Goal: Check status: Check status

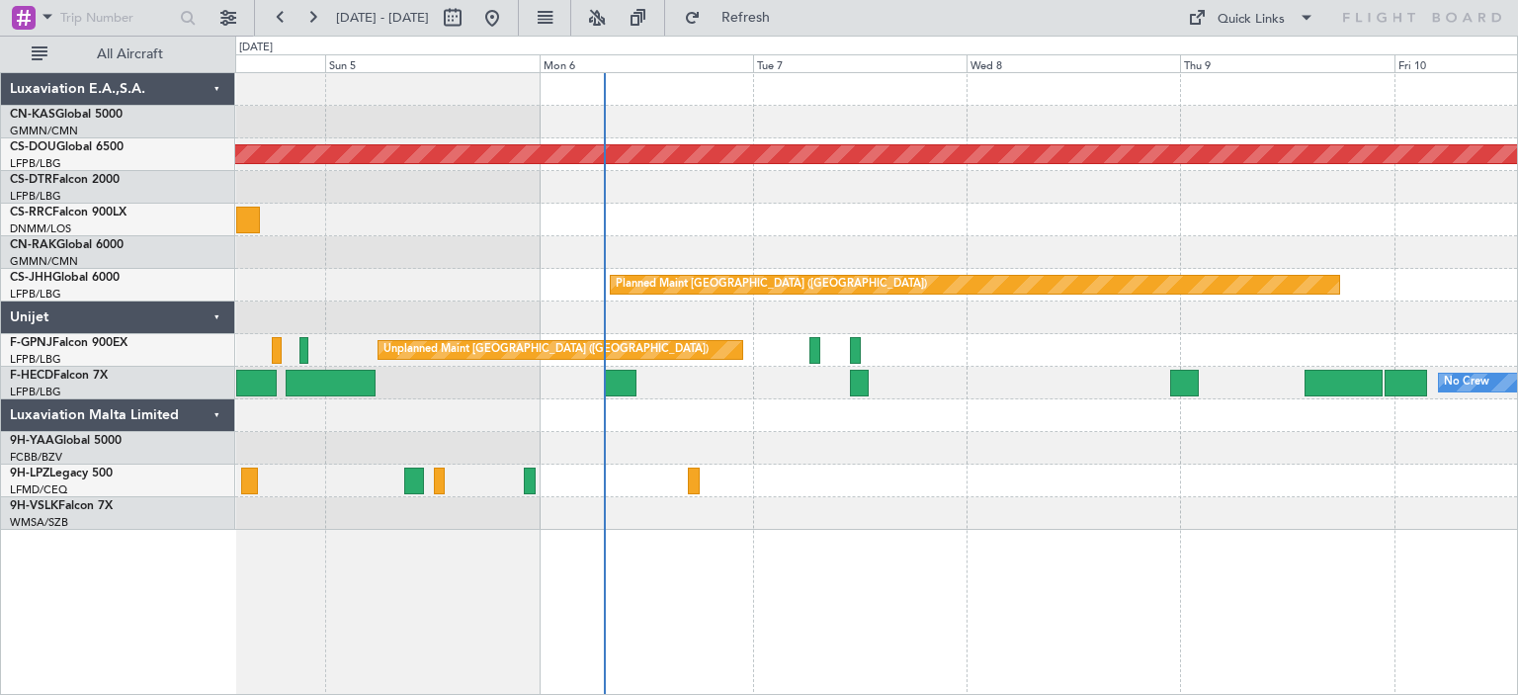
click at [695, 245] on div "Planned Maint London ([GEOGRAPHIC_DATA]) Planned Maint [GEOGRAPHIC_DATA] ([GEOG…" at bounding box center [876, 301] width 1282 height 457
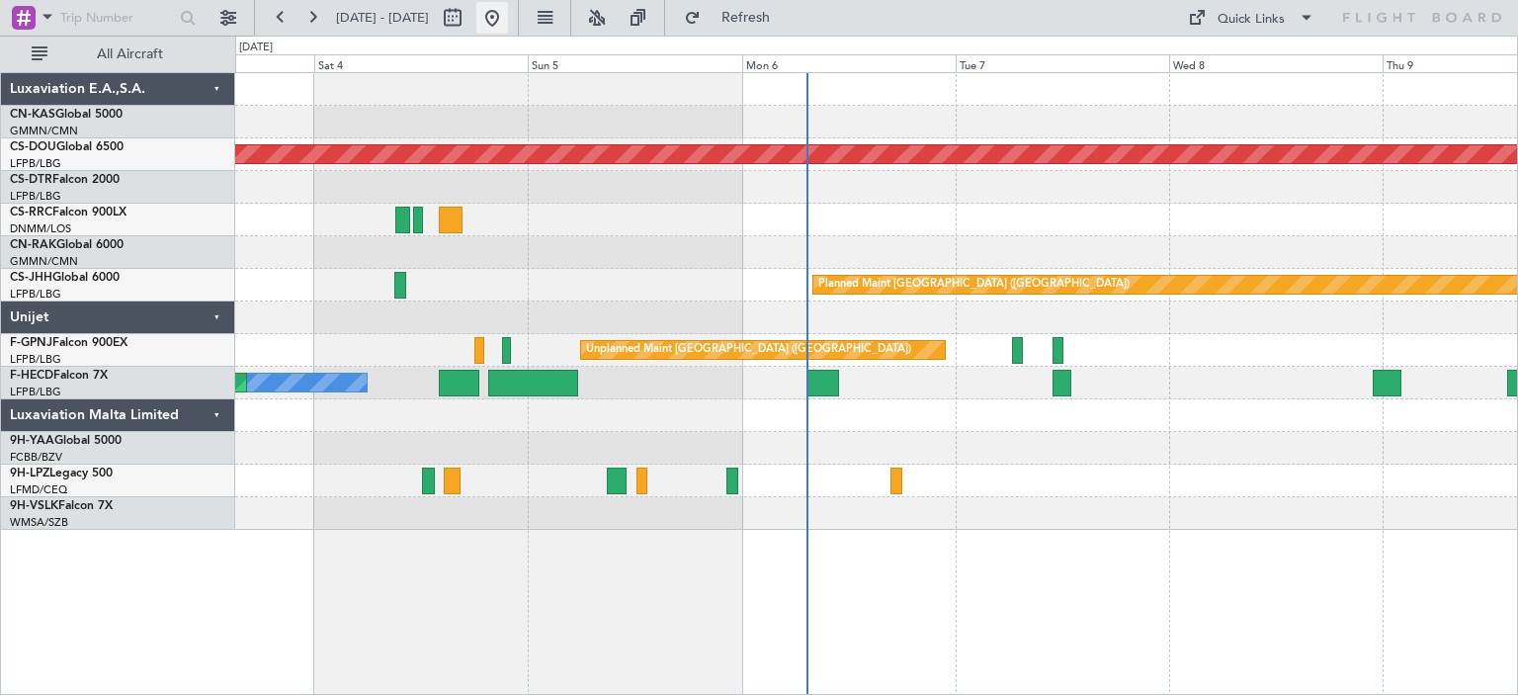
click at [508, 26] on button at bounding box center [492, 18] width 32 height 32
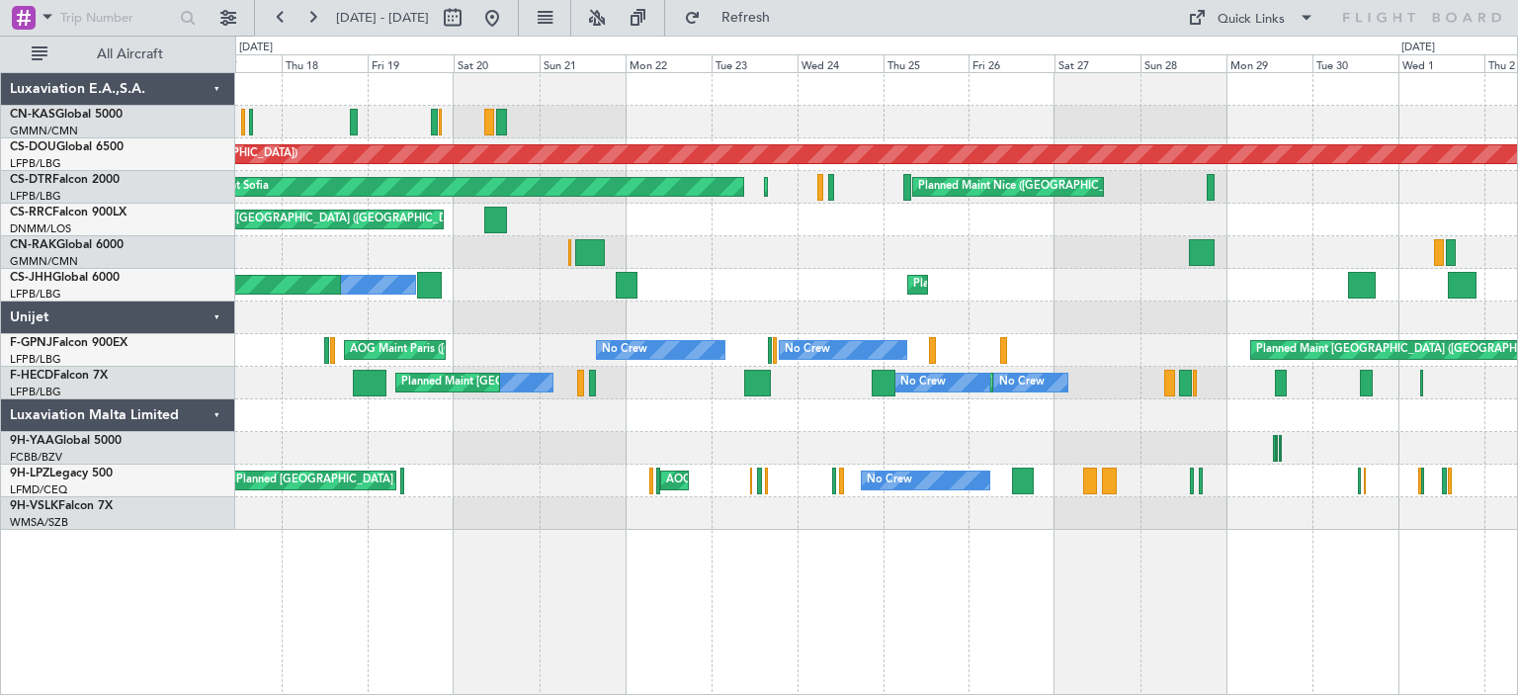
click at [957, 200] on div "Planned Maint London ([GEOGRAPHIC_DATA]) [GEOGRAPHIC_DATA] ([GEOGRAPHIC_DATA]) …" at bounding box center [876, 301] width 1282 height 457
click at [943, 208] on div "Planned Maint [GEOGRAPHIC_DATA] ([GEOGRAPHIC_DATA])" at bounding box center [876, 220] width 1282 height 33
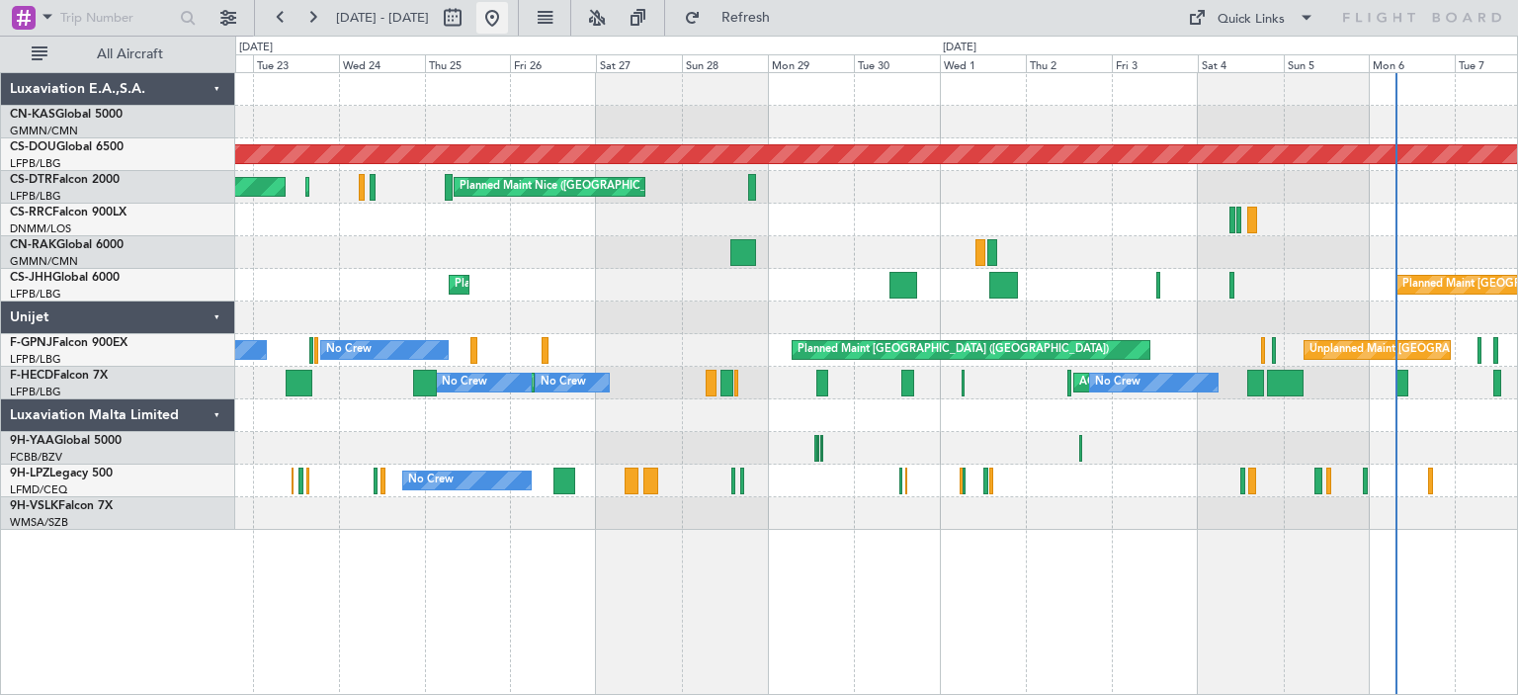
click at [508, 10] on button at bounding box center [492, 18] width 32 height 32
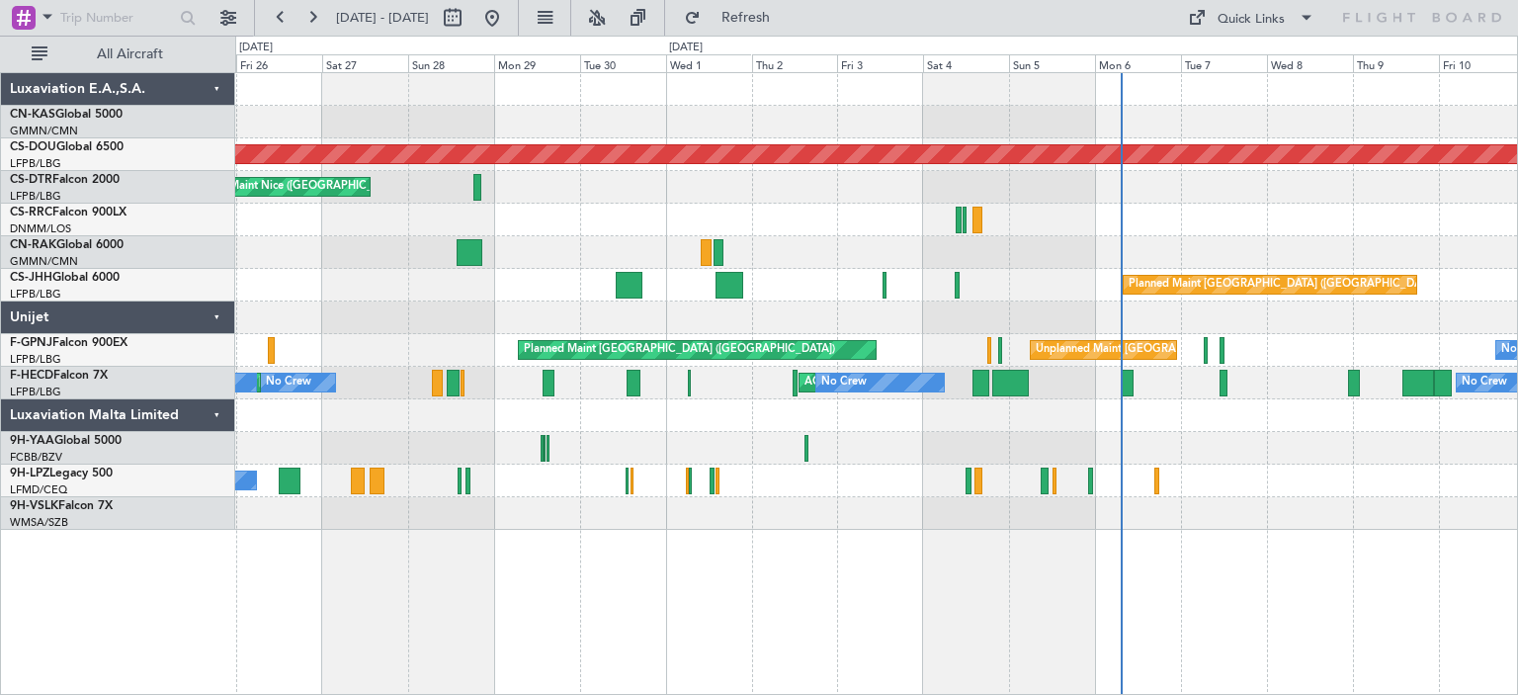
click at [602, 270] on div "Planned Maint London ([GEOGRAPHIC_DATA]) [GEOGRAPHIC_DATA] ([GEOGRAPHIC_DATA]) …" at bounding box center [876, 301] width 1282 height 457
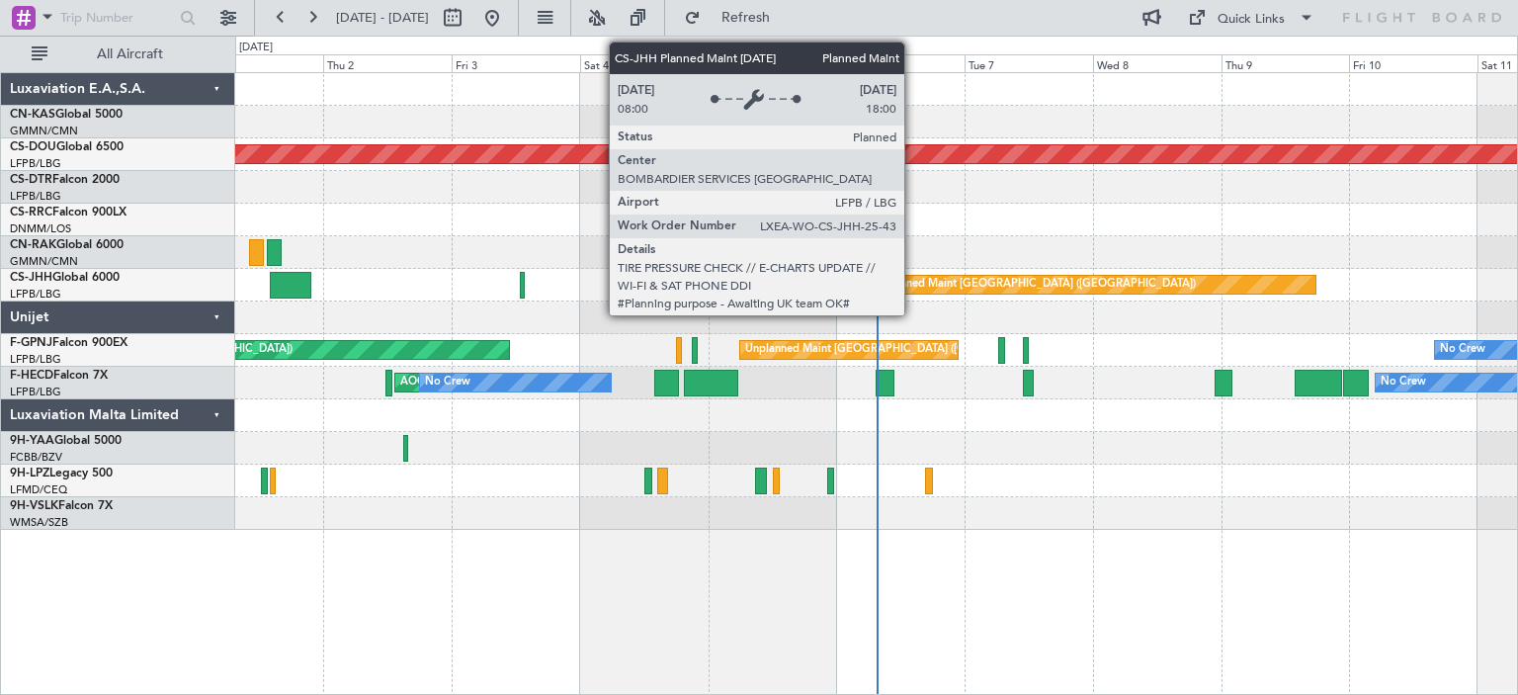
click at [913, 276] on div "Planned Maint [GEOGRAPHIC_DATA] ([GEOGRAPHIC_DATA])" at bounding box center [1039, 285] width 311 height 30
